Goal: Task Accomplishment & Management: Complete application form

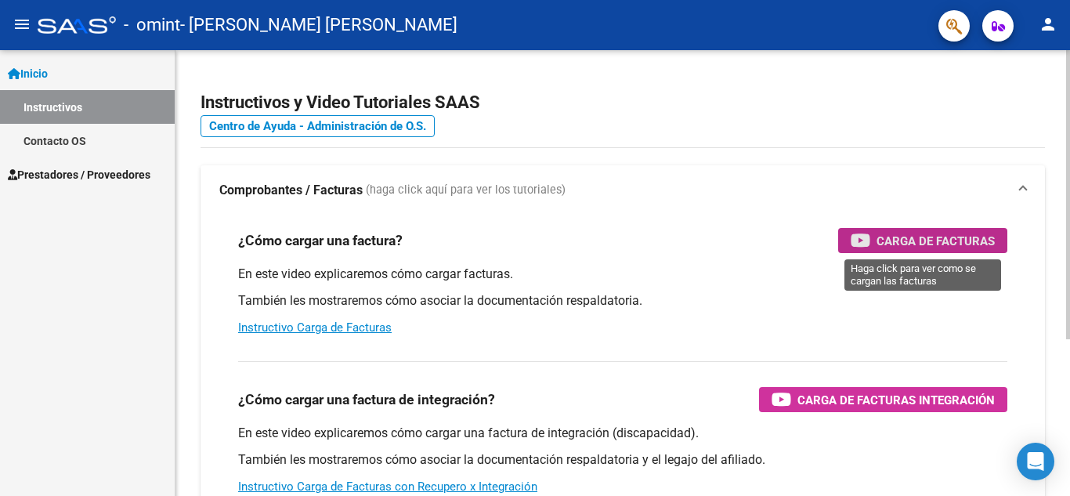
click at [896, 235] on span "Carga de Facturas" at bounding box center [935, 241] width 118 height 20
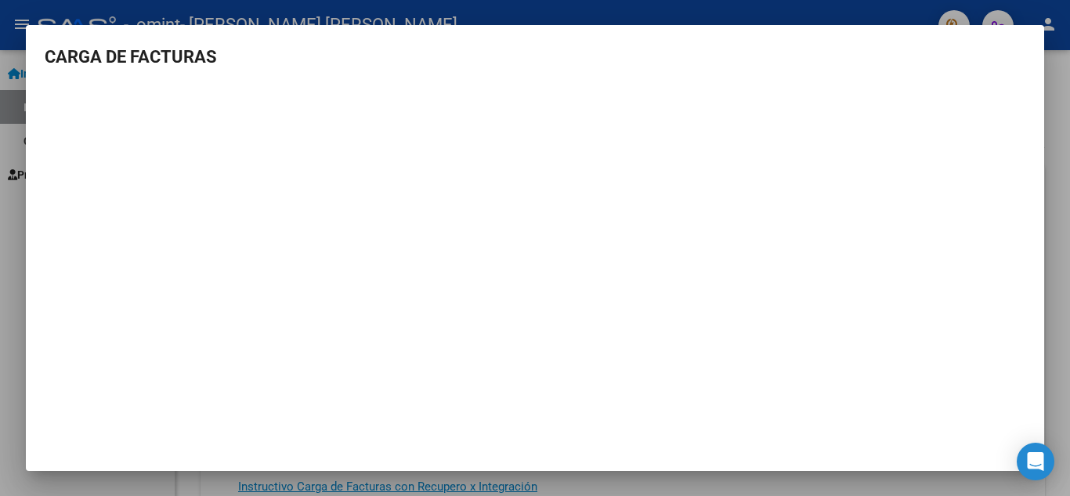
click at [8, 237] on div at bounding box center [535, 248] width 1070 height 496
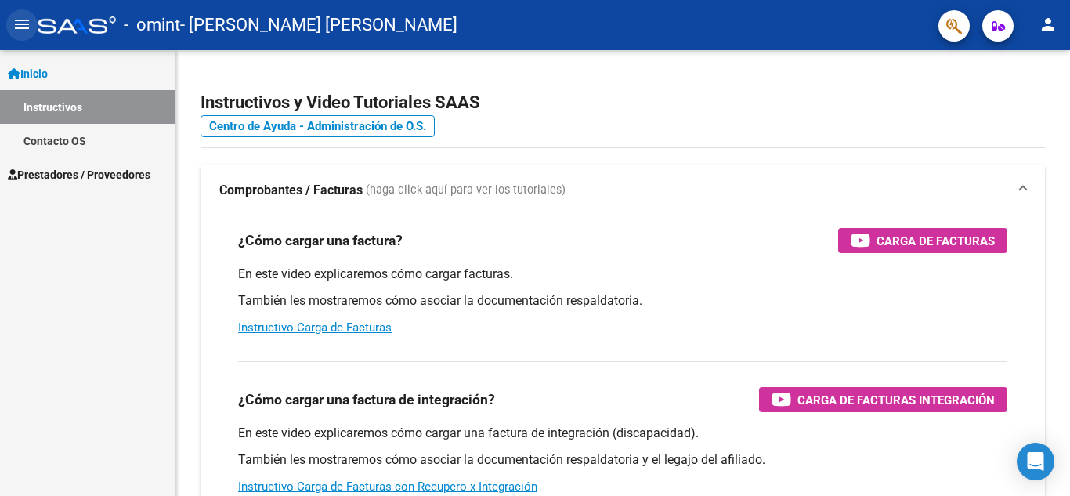
click at [22, 30] on mat-icon "menu" at bounding box center [22, 24] width 19 height 19
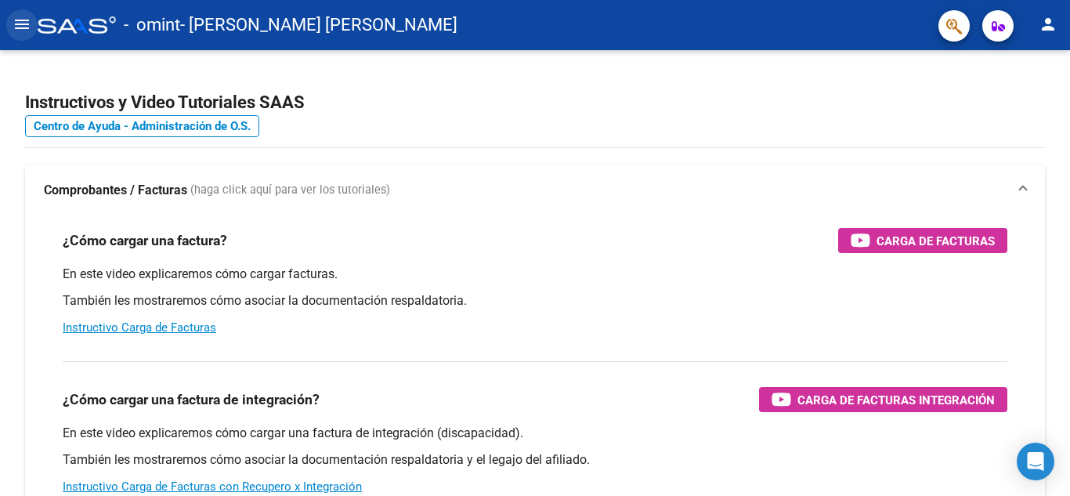
click at [16, 24] on mat-icon "menu" at bounding box center [22, 24] width 19 height 19
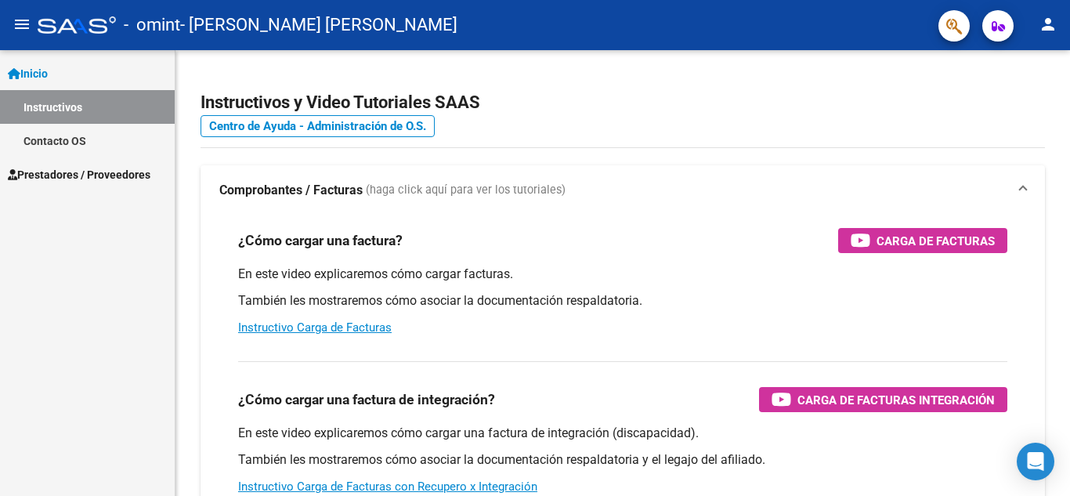
click at [67, 179] on span "Prestadores / Proveedores" at bounding box center [79, 174] width 143 height 17
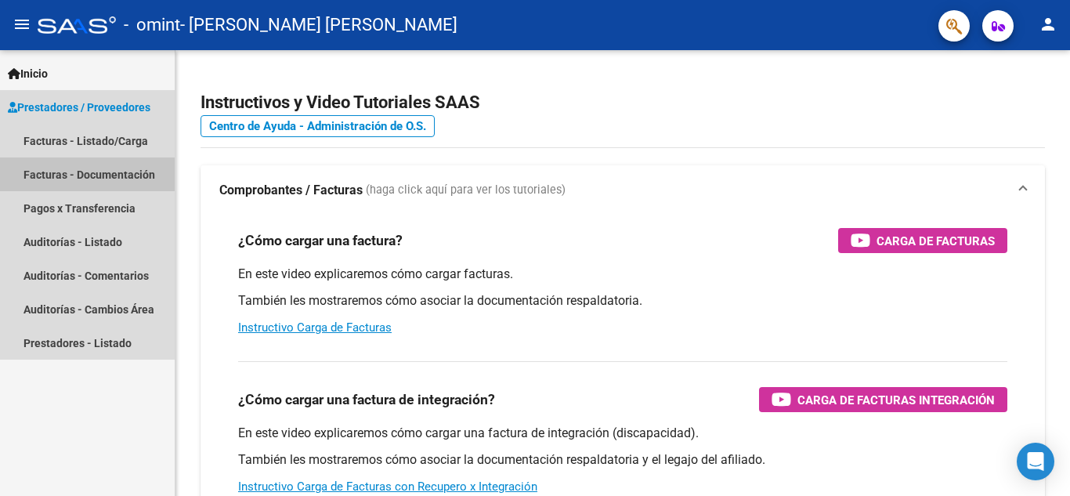
click at [87, 176] on link "Facturas - Documentación" at bounding box center [87, 174] width 175 height 34
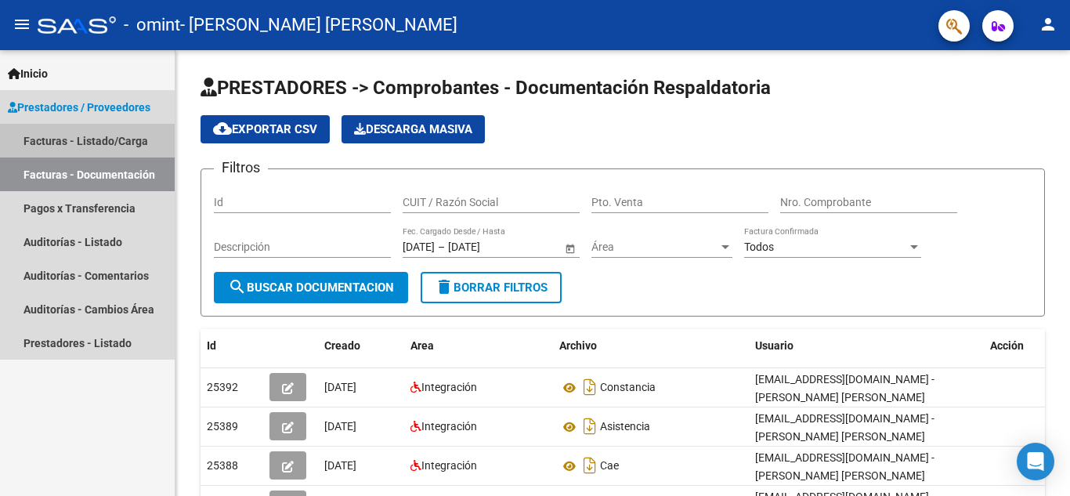
click at [107, 143] on link "Facturas - Listado/Carga" at bounding box center [87, 141] width 175 height 34
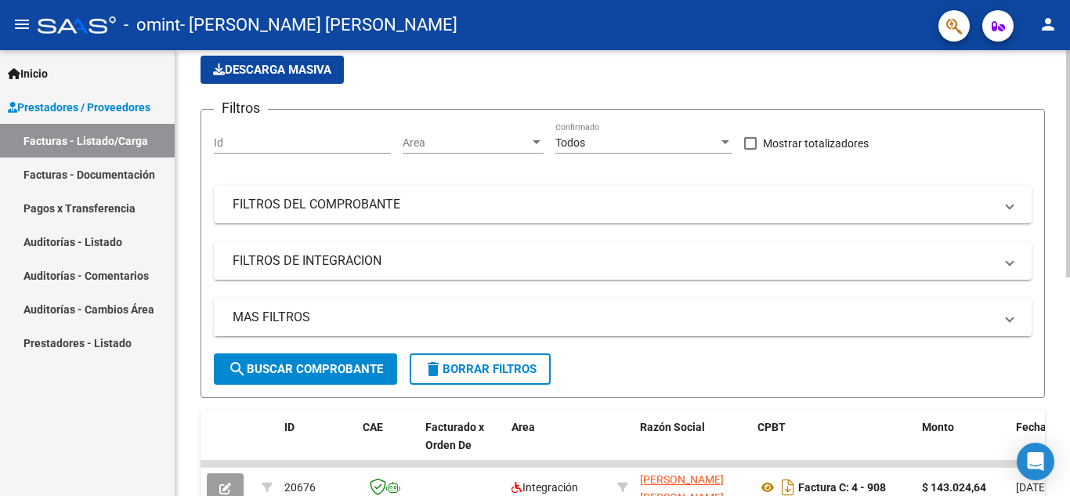
scroll to position [38, 0]
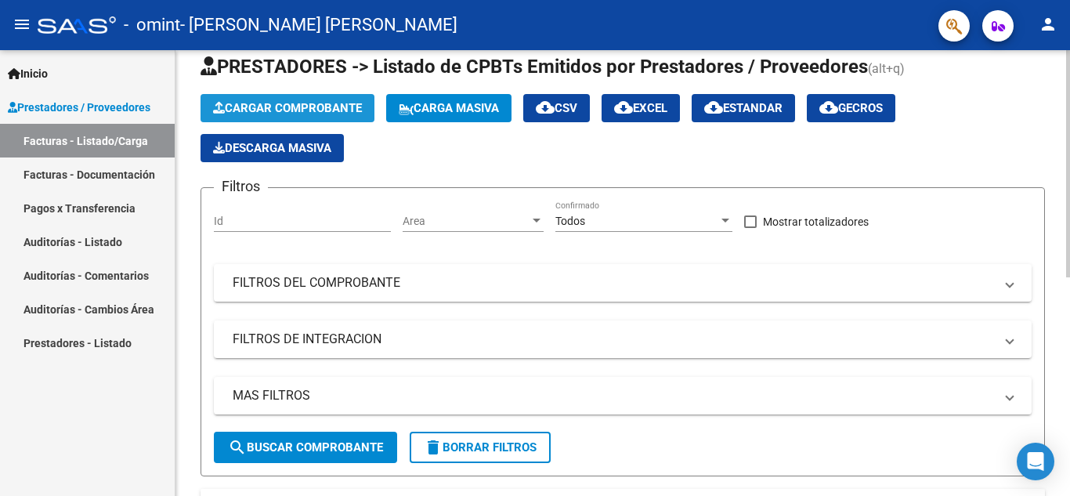
click at [304, 109] on span "Cargar Comprobante" at bounding box center [287, 108] width 149 height 14
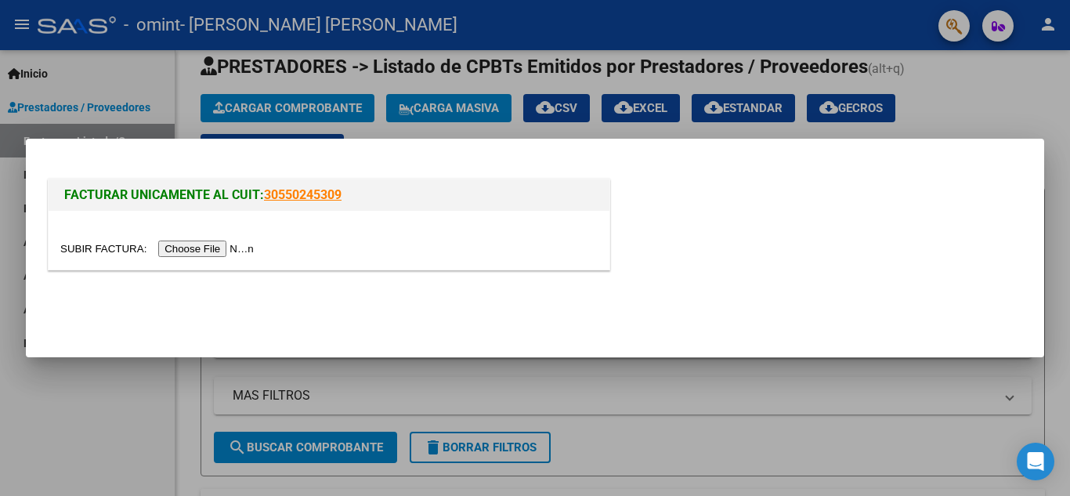
click at [222, 251] on input "file" at bounding box center [159, 248] width 198 height 16
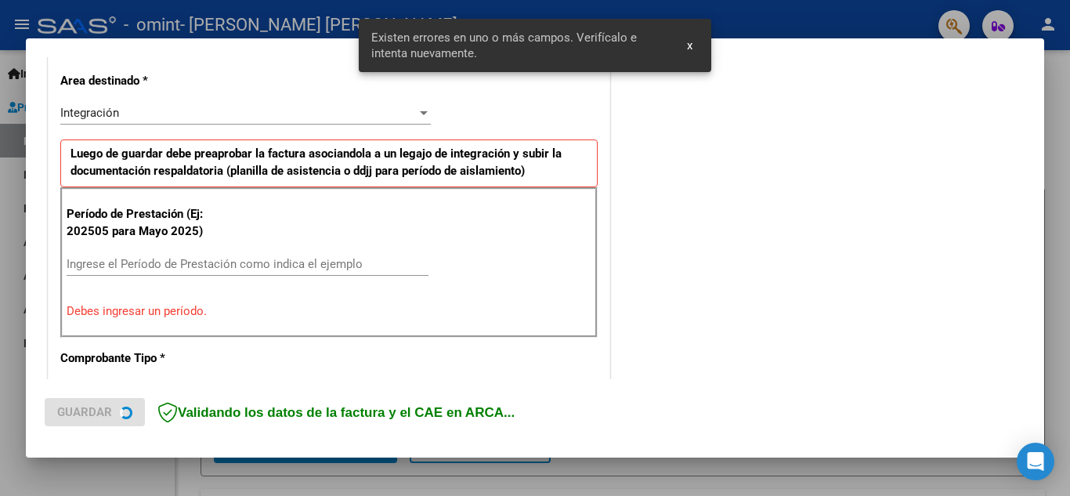
scroll to position [385, 0]
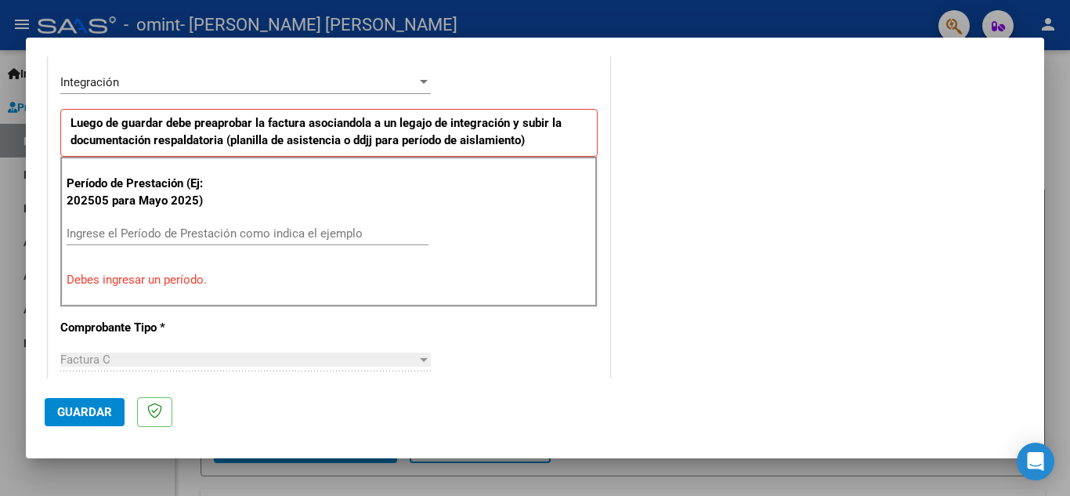
click at [126, 238] on input "Ingrese el Período de Prestación como indica el ejemplo" at bounding box center [248, 233] width 362 height 14
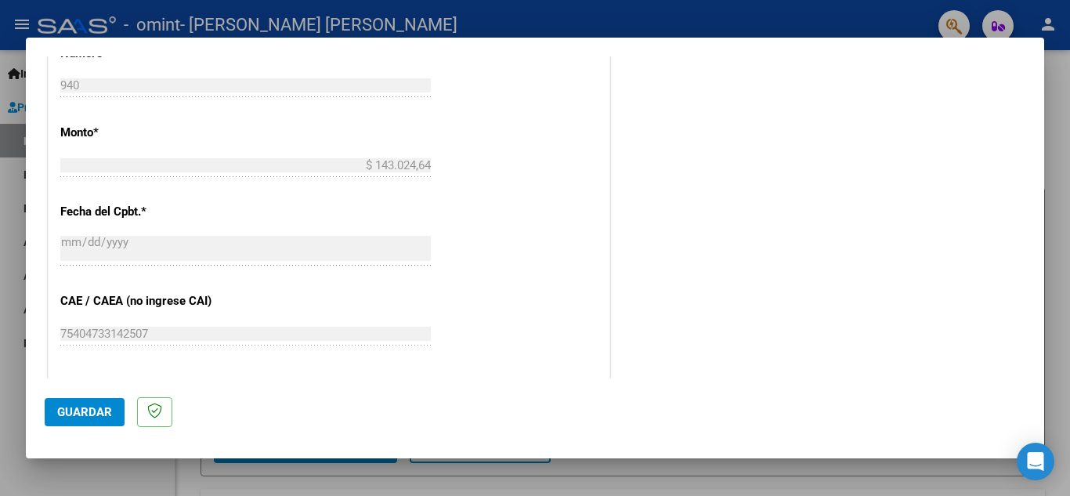
scroll to position [933, 0]
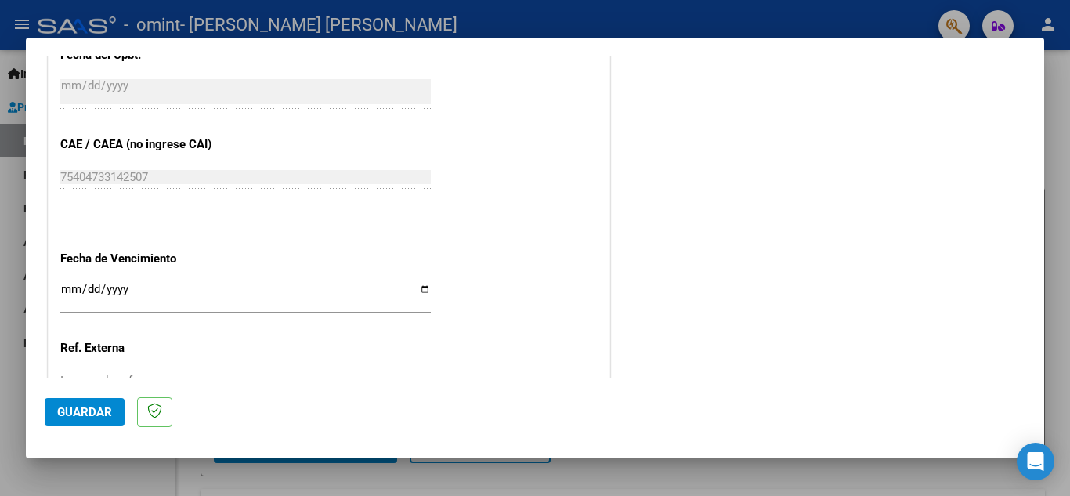
type input "202509"
click at [421, 288] on input "Ingresar la fecha" at bounding box center [245, 295] width 370 height 25
type input "[DATE]"
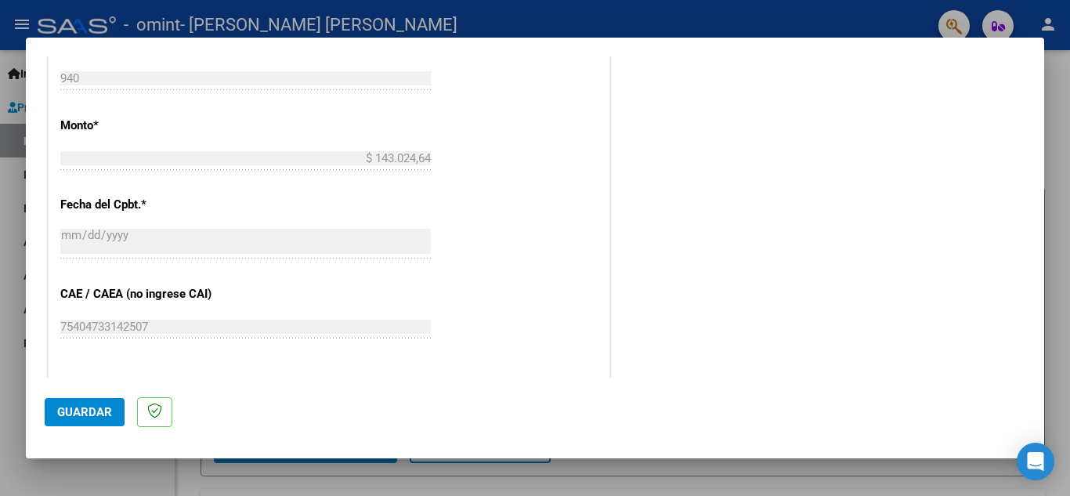
scroll to position [1018, 0]
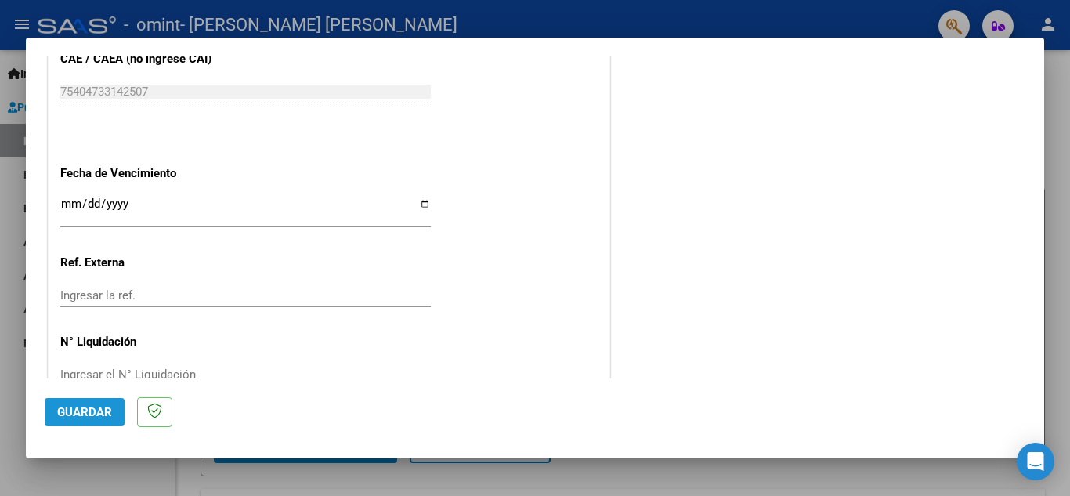
click at [72, 419] on span "Guardar" at bounding box center [84, 412] width 55 height 14
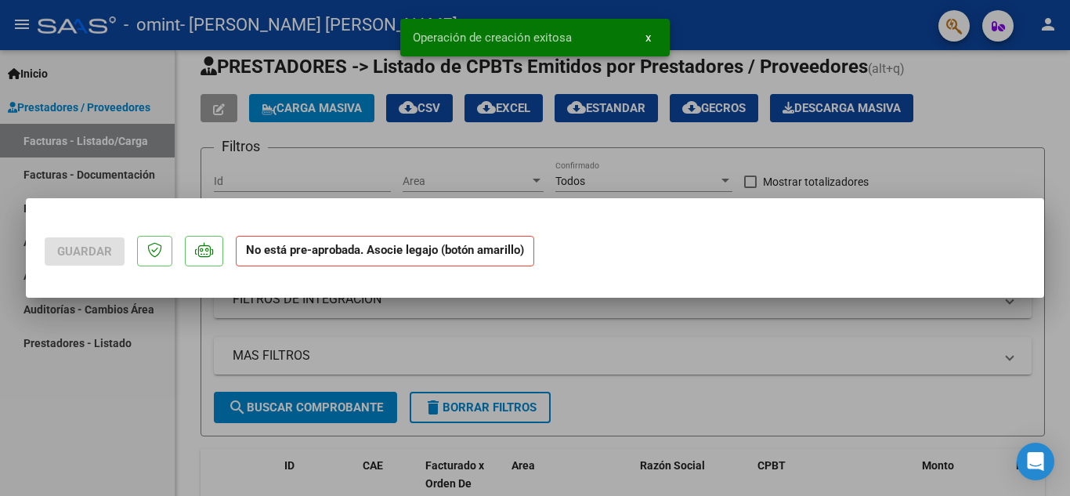
scroll to position [0, 0]
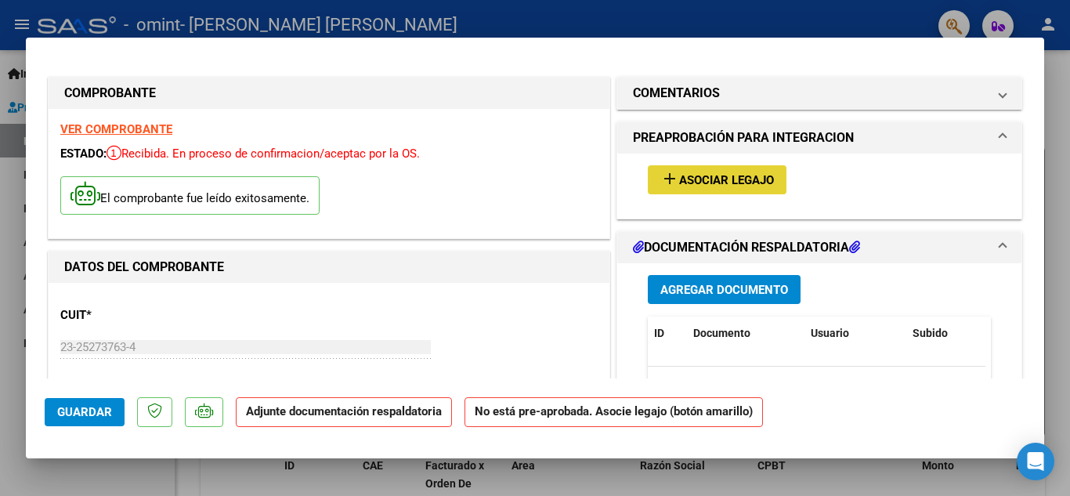
click at [701, 177] on span "Asociar Legajo" at bounding box center [726, 180] width 95 height 14
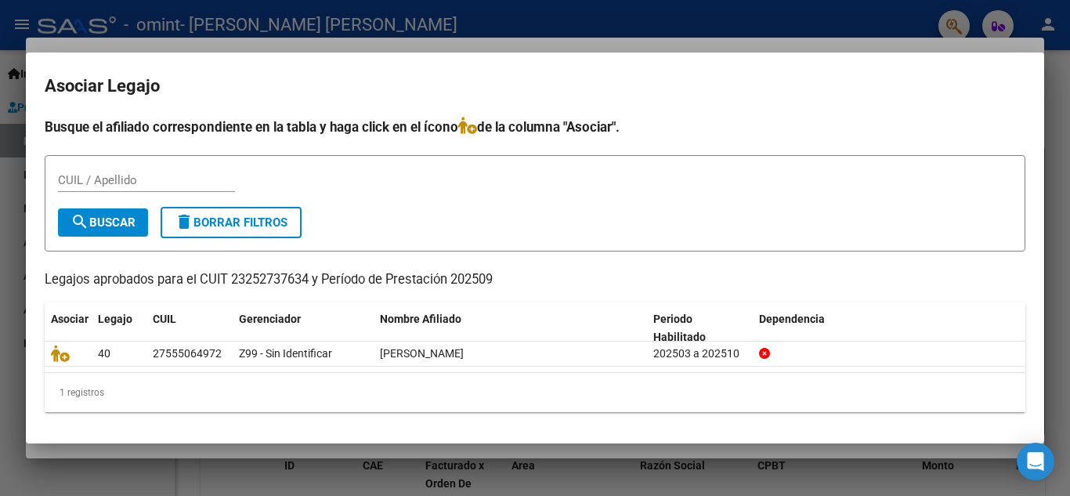
click at [1056, 107] on div at bounding box center [535, 248] width 1070 height 496
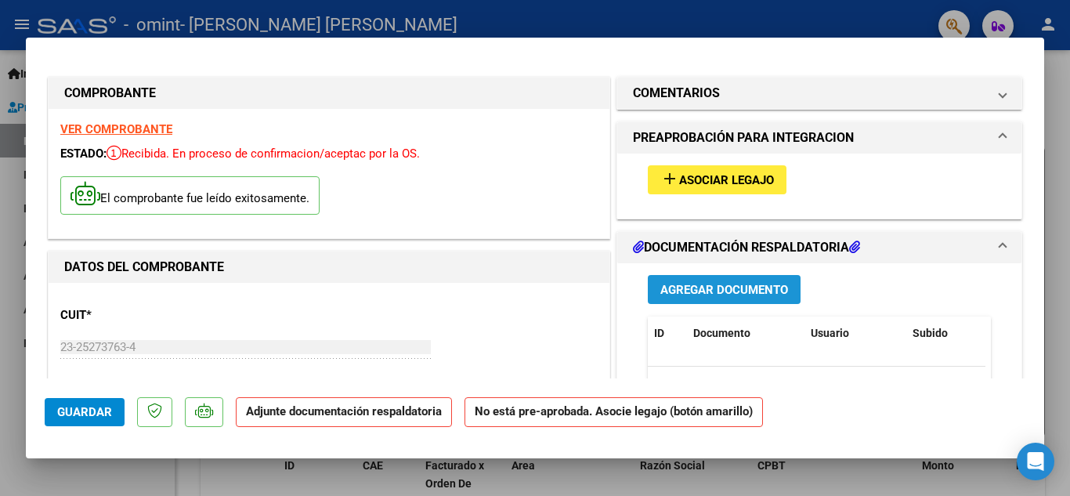
click at [684, 290] on span "Agregar Documento" at bounding box center [724, 290] width 128 height 14
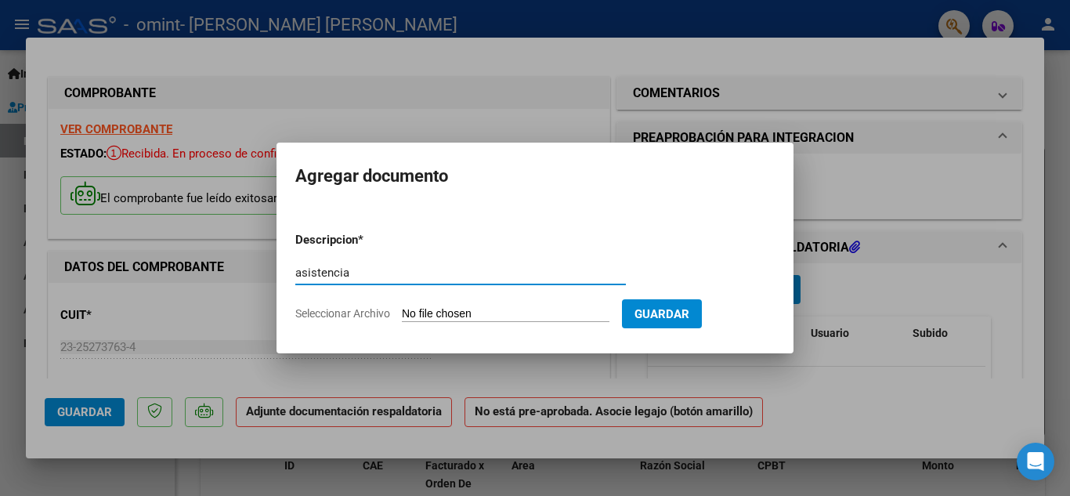
type input "asistencia"
click at [434, 316] on input "Seleccionar Archivo" at bounding box center [506, 314] width 208 height 15
type input "C:\fakepath\[PERSON_NAME] ASISTENCIA 9-25.pdf"
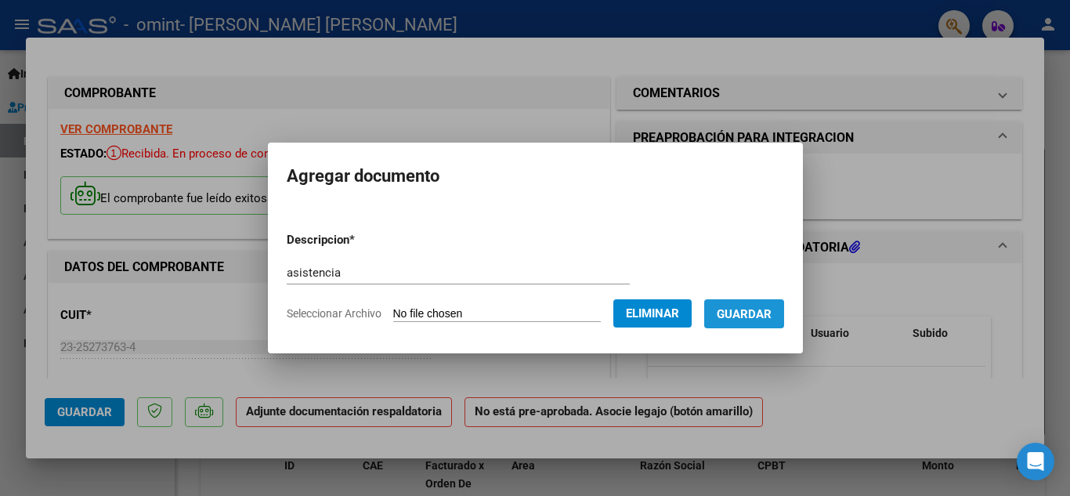
click at [758, 319] on span "Guardar" at bounding box center [744, 314] width 55 height 14
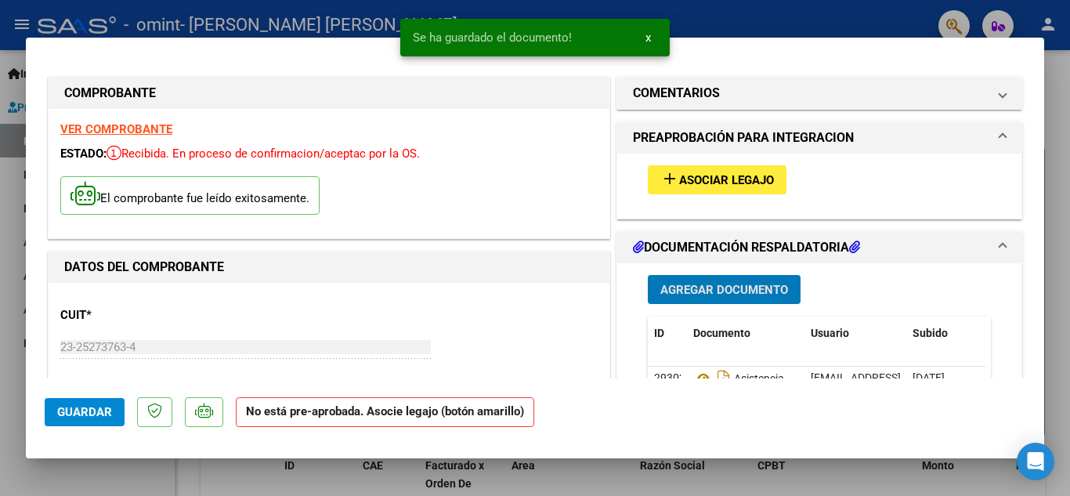
click at [735, 288] on span "Agregar Documento" at bounding box center [724, 290] width 128 height 14
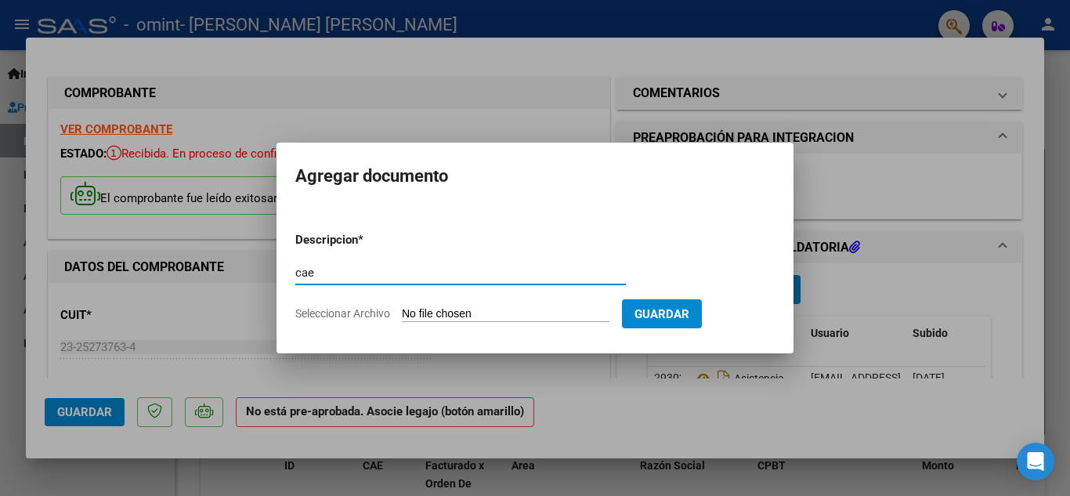
type input "cae"
click at [329, 312] on span "Seleccionar Archivo" at bounding box center [342, 313] width 95 height 13
click at [402, 312] on input "Seleccionar Archivo" at bounding box center [506, 314] width 208 height 15
click at [363, 317] on span "Seleccionar Archivo" at bounding box center [342, 313] width 95 height 13
click at [402, 317] on input "Seleccionar Archivo" at bounding box center [506, 314] width 208 height 15
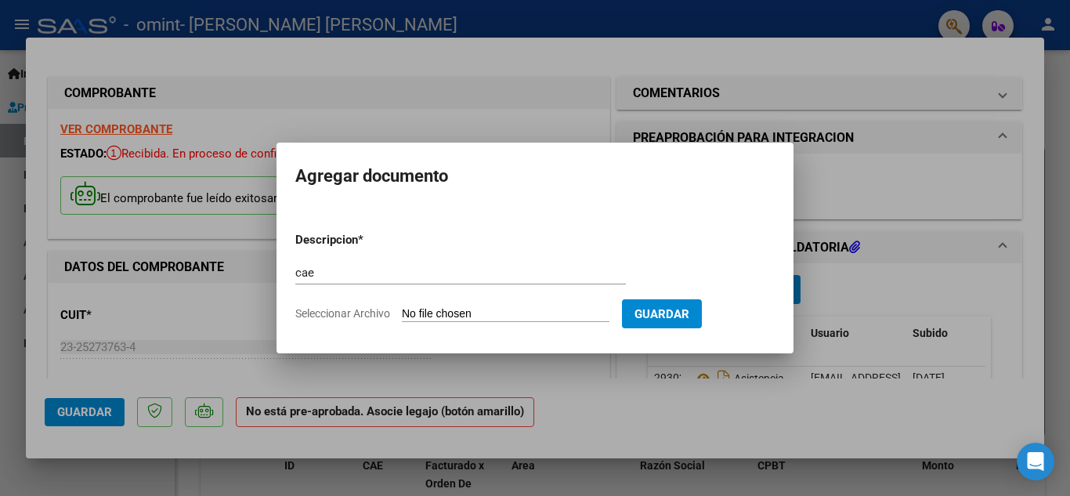
type input "C:\fakepath\cae 940.pdf"
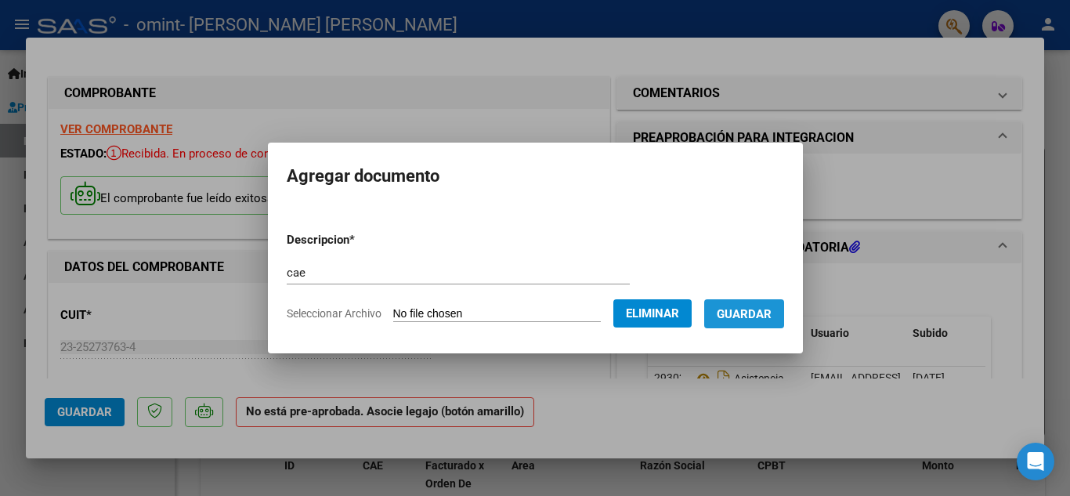
click at [759, 316] on span "Guardar" at bounding box center [744, 314] width 55 height 14
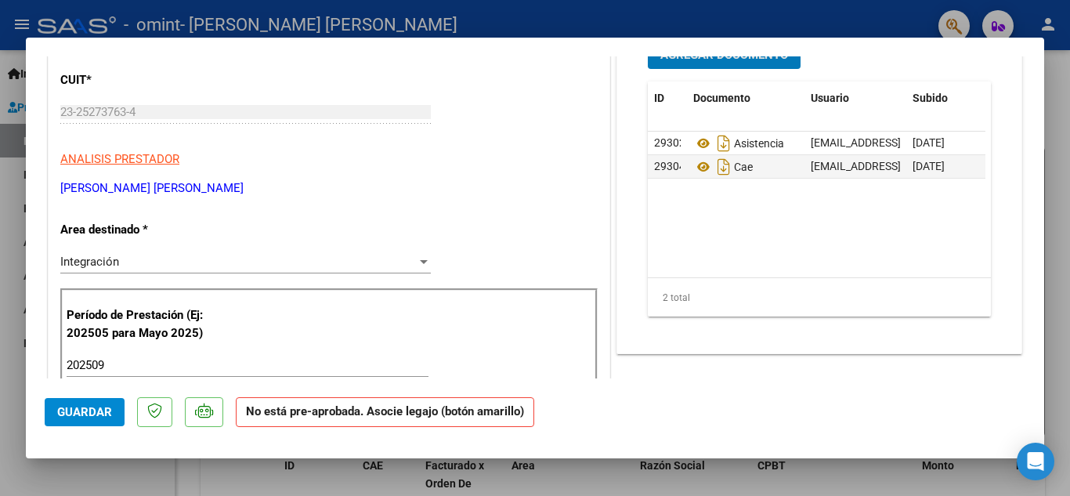
scroll to position [78, 0]
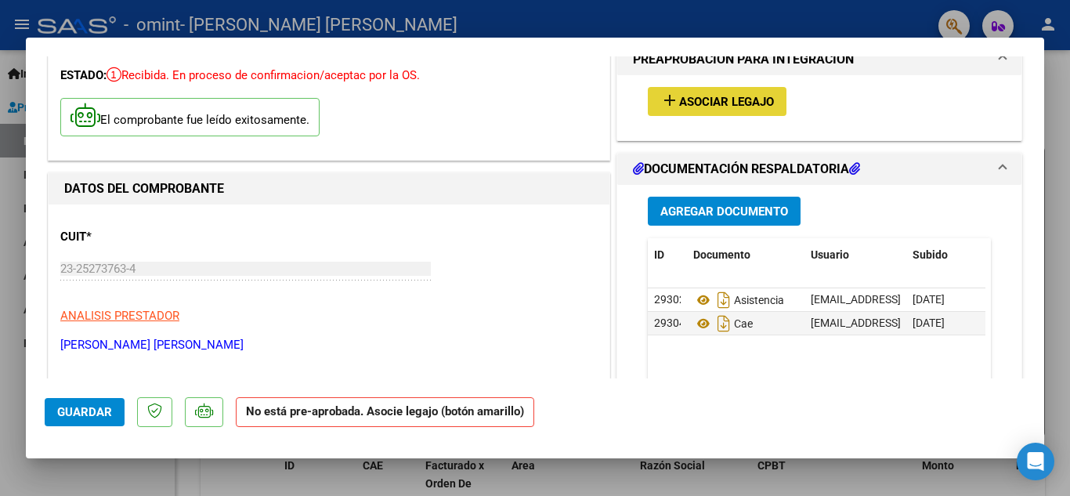
click at [713, 94] on span "add Asociar Legajo" at bounding box center [717, 101] width 114 height 14
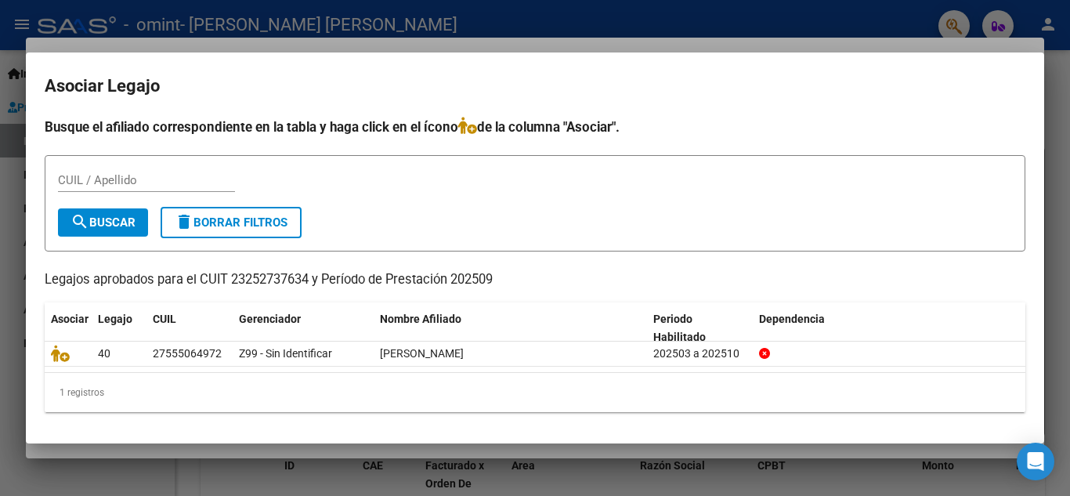
click at [863, 21] on div at bounding box center [535, 248] width 1070 height 496
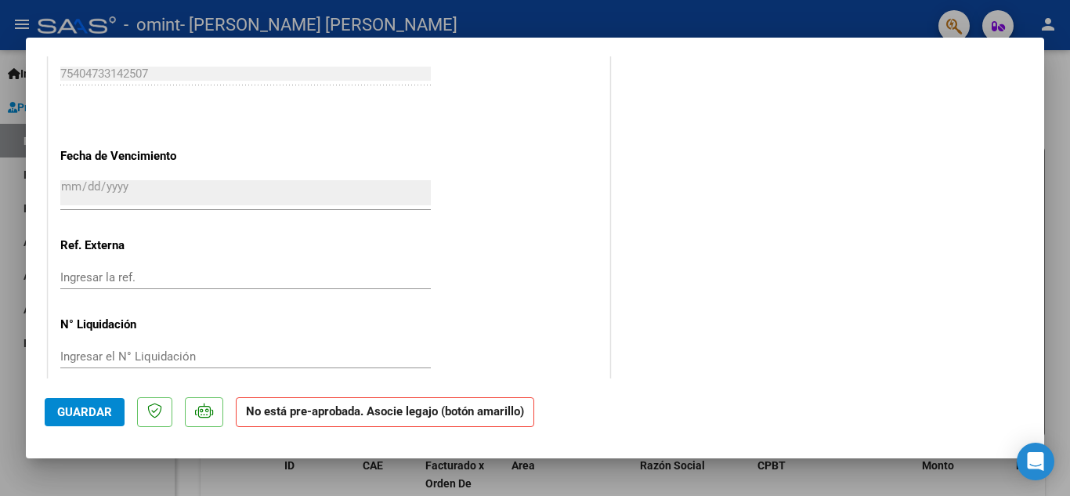
scroll to position [1038, 0]
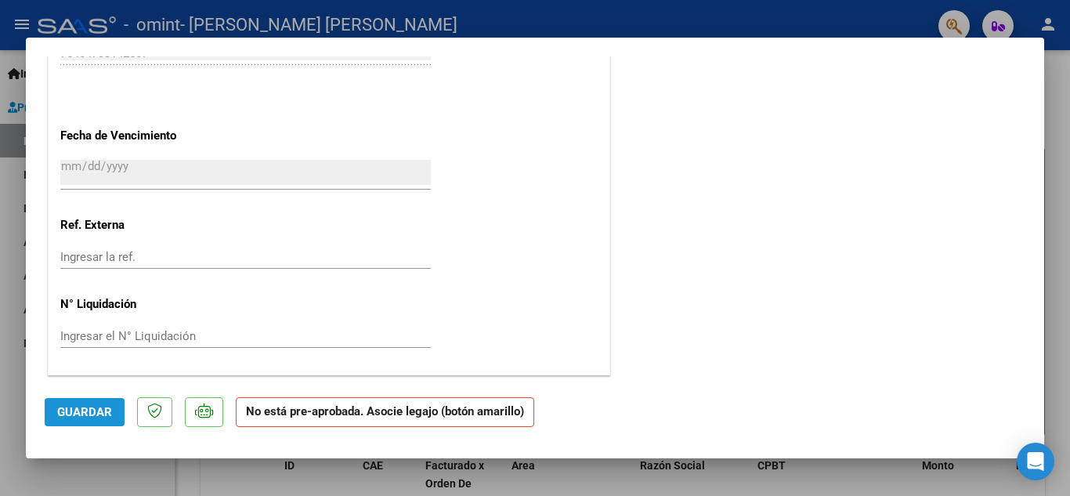
click at [92, 413] on span "Guardar" at bounding box center [84, 412] width 55 height 14
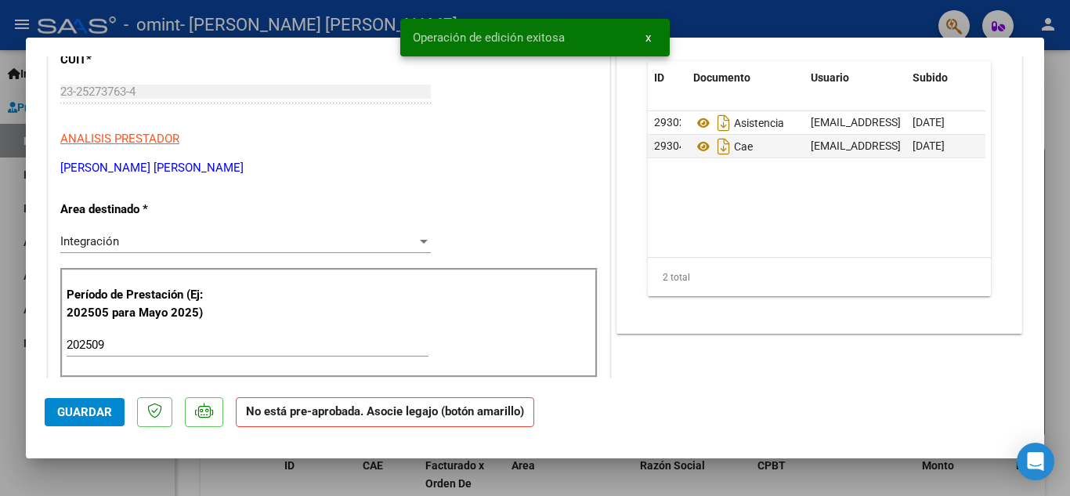
scroll to position [0, 0]
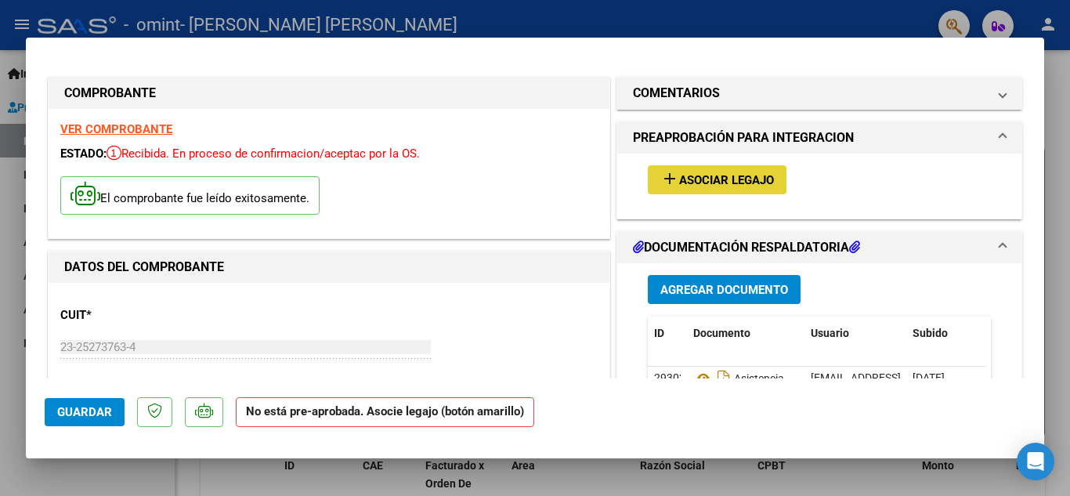
click at [697, 180] on span "Asociar Legajo" at bounding box center [726, 180] width 95 height 14
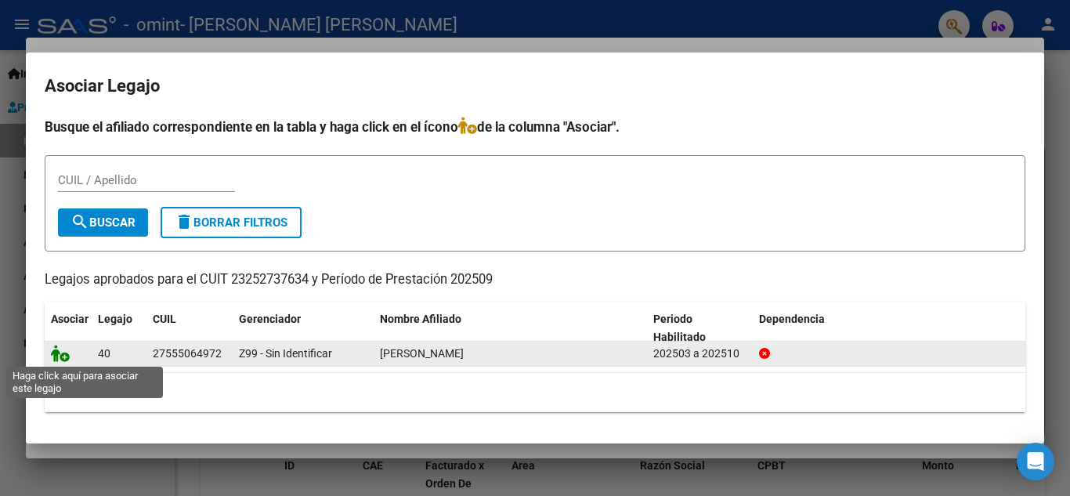
click at [53, 349] on icon at bounding box center [60, 353] width 19 height 17
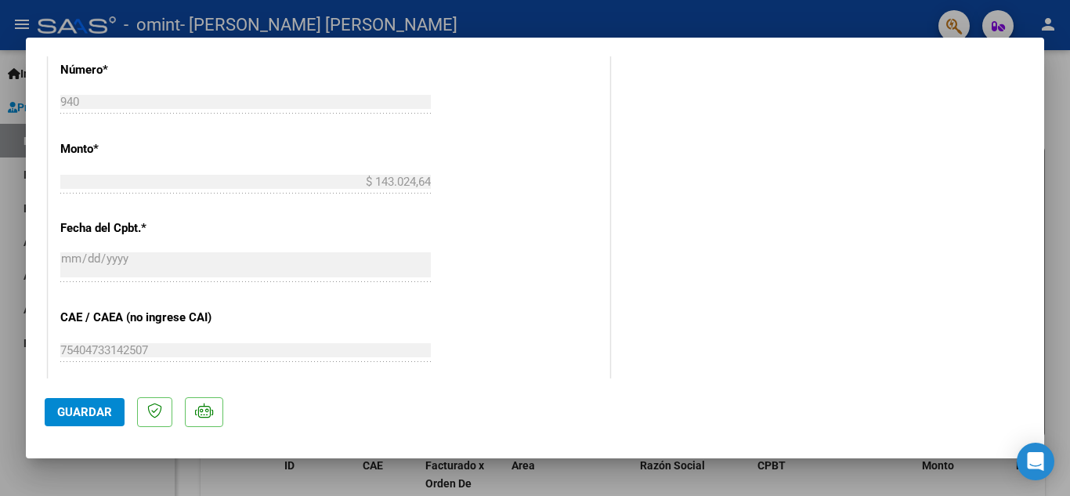
scroll to position [1080, 0]
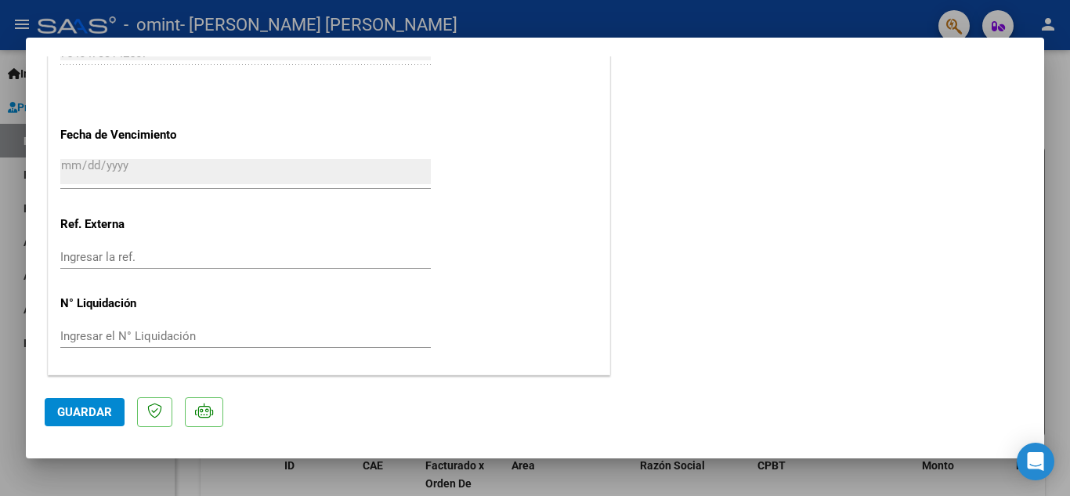
click at [78, 410] on span "Guardar" at bounding box center [84, 412] width 55 height 14
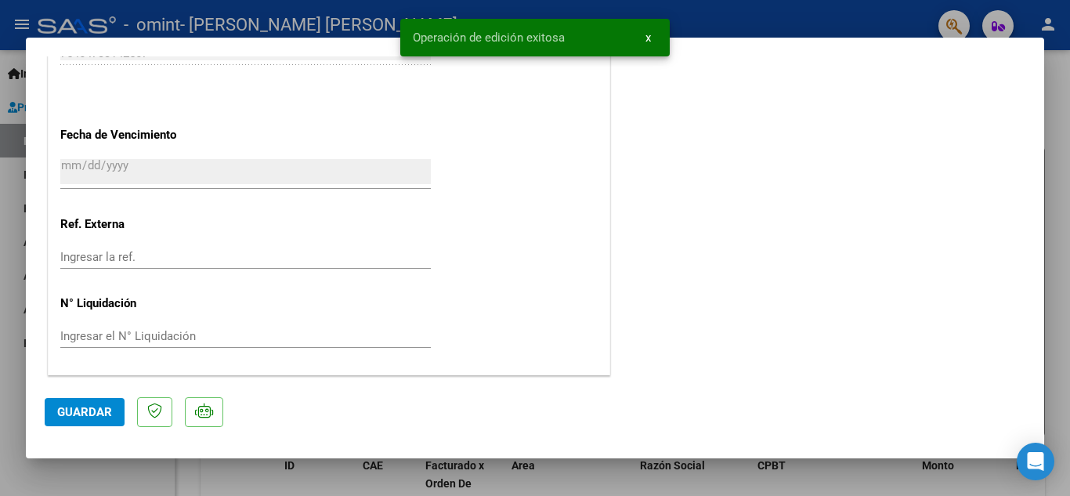
click at [827, 4] on div at bounding box center [535, 248] width 1070 height 496
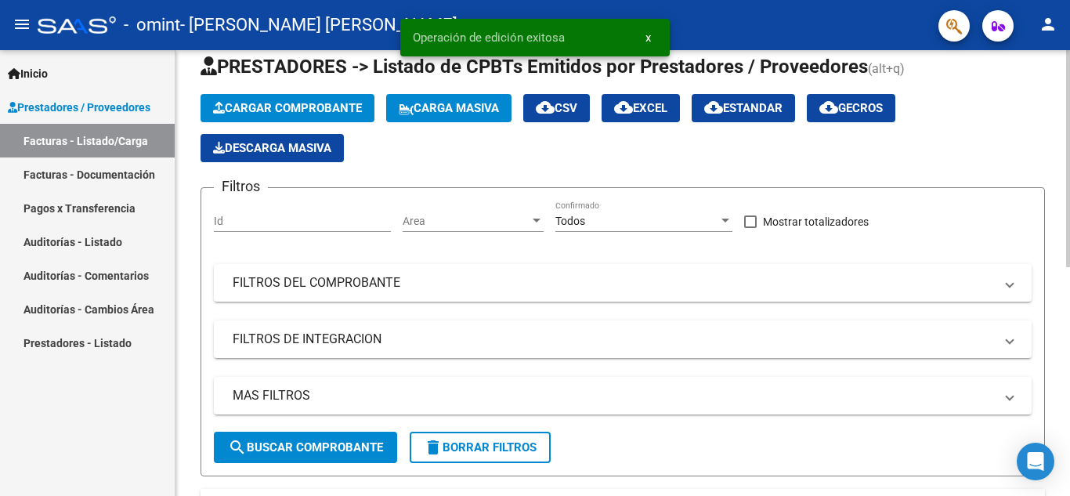
scroll to position [0, 0]
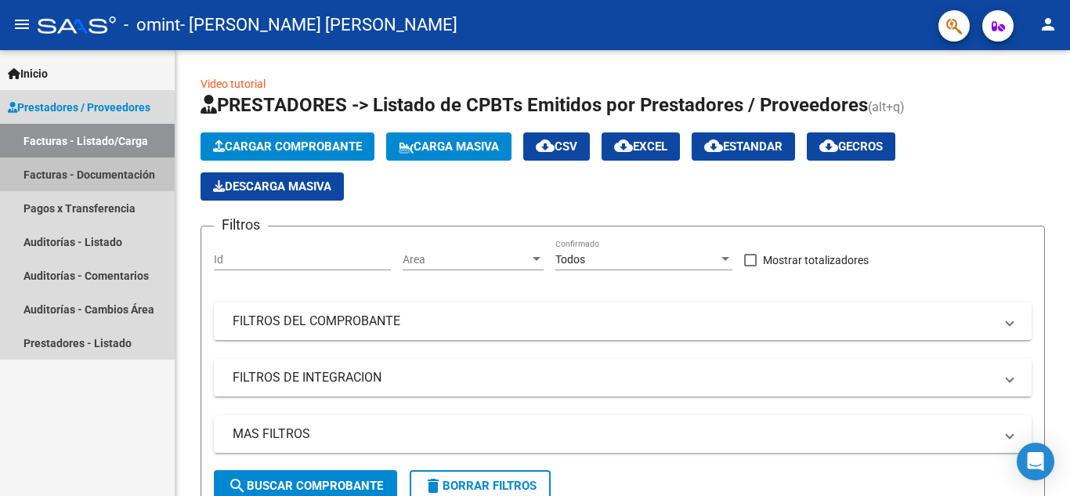
click at [56, 172] on link "Facturas - Documentación" at bounding box center [87, 174] width 175 height 34
